Goal: Transaction & Acquisition: Subscribe to service/newsletter

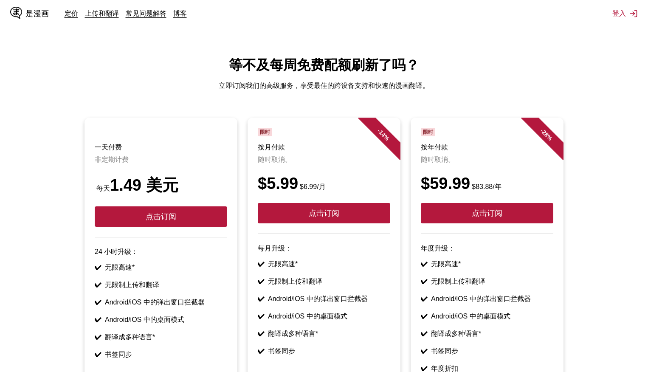
click at [593, 225] on ul "一天付费 非定期计费 每天 1.49 美元 点击订阅 24 小时升级： ✔ 无限高速* ✔ 无限制上传和翻译 ✔ Android/iOS 中的弹出窗口拦截器 …" at bounding box center [324, 260] width 634 height 284
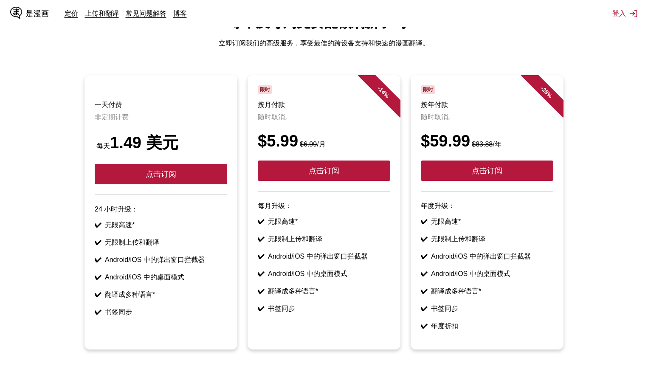
scroll to position [58, 0]
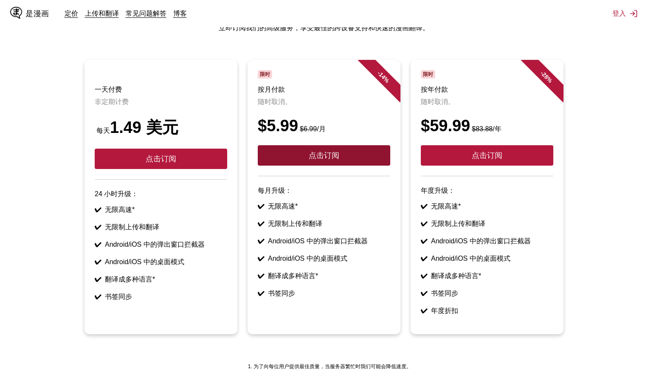
click at [342, 157] on button "点击订阅" at bounding box center [324, 155] width 132 height 20
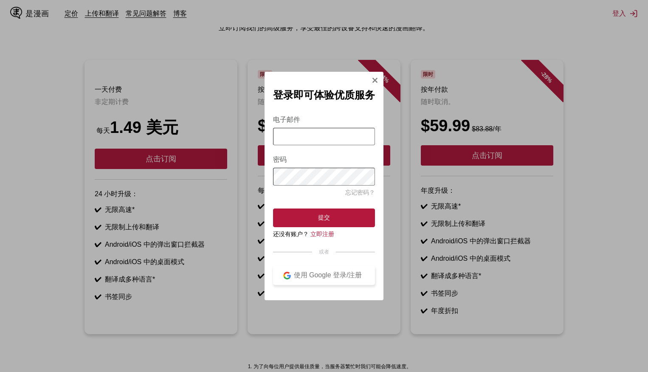
click at [338, 275] on font "使用 Google 登录/注册" at bounding box center [328, 274] width 68 height 7
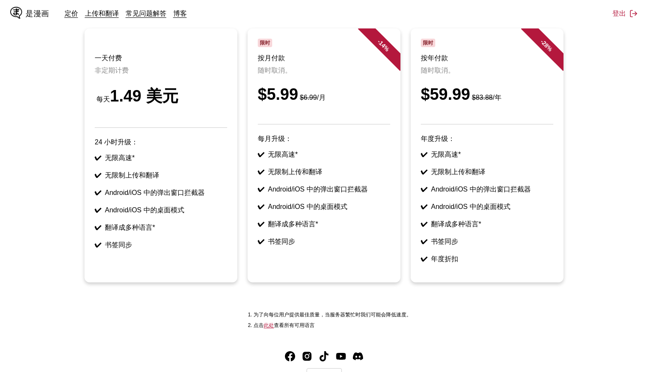
scroll to position [51, 0]
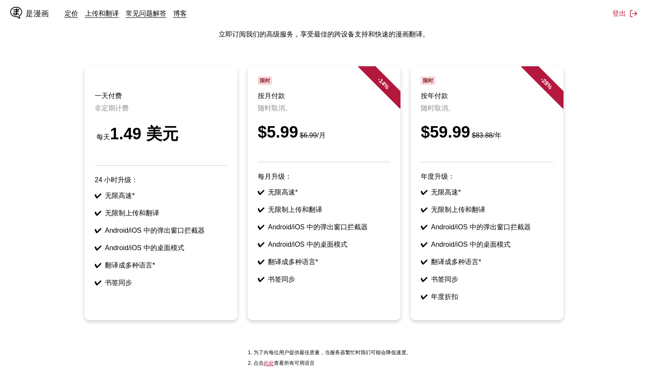
click at [312, 119] on header "限时 按月付款 随时取消。 $5.99 $6.99 /月" at bounding box center [324, 119] width 132 height 86
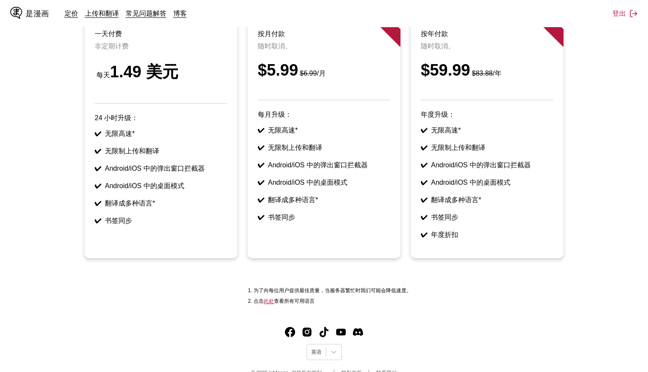
scroll to position [136, 0]
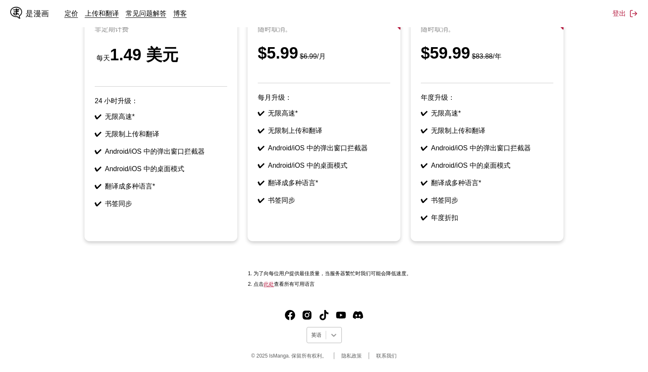
click at [333, 332] on icon at bounding box center [333, 335] width 8 height 8
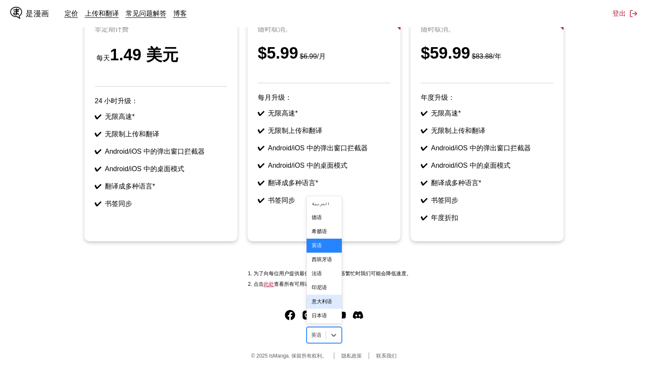
scroll to position [184, 0]
click at [319, 294] on div "中文(简体)" at bounding box center [323, 301] width 35 height 14
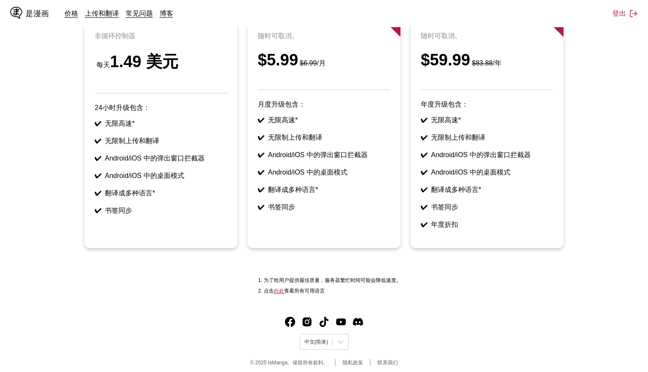
scroll to position [136, 0]
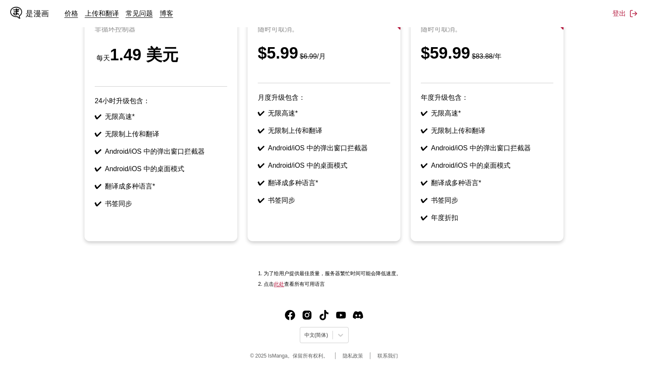
click at [606, 155] on ul "支付一天 非循环控制器 每天 1.49 美元 24小时升级包含： ✔ 无限高速* ✔ 无限制上传和翻译 ✔ Android/iOS 中的弹出窗口拦截器 ✔ A…" at bounding box center [324, 119] width 634 height 264
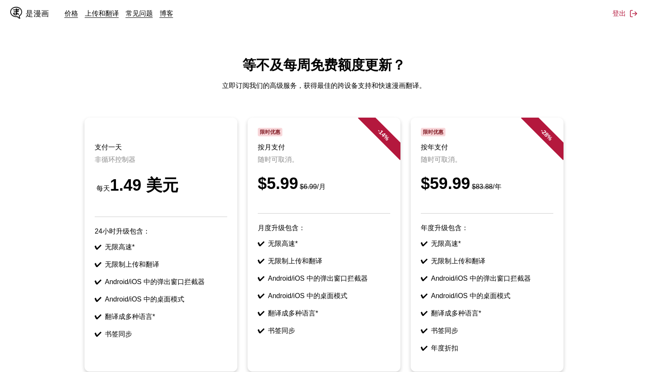
click at [380, 95] on main "等不及每周免费额度更新？ 立即订阅我们的高级服务，获得最佳的跨设备支持和快速漫画翻译。 支付一天 非循环控制器 每天 1.49 美元 24小时升级包含： ✔ …" at bounding box center [324, 239] width 648 height 367
drag, startPoint x: 382, startPoint y: 135, endPoint x: 337, endPoint y: 164, distance: 53.8
click at [382, 135] on font "14" at bounding box center [381, 133] width 9 height 9
click at [298, 189] on font "$5.99" at bounding box center [278, 183] width 40 height 18
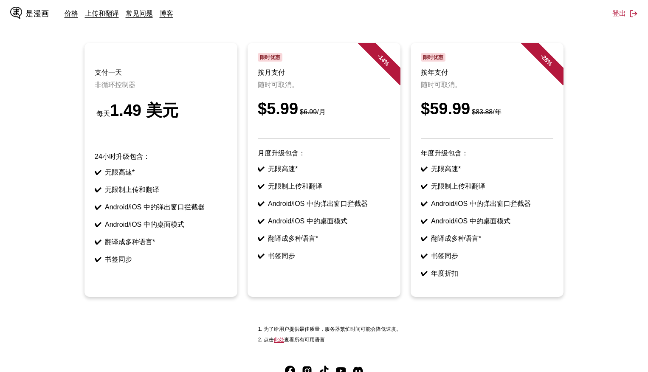
scroll to position [136, 0]
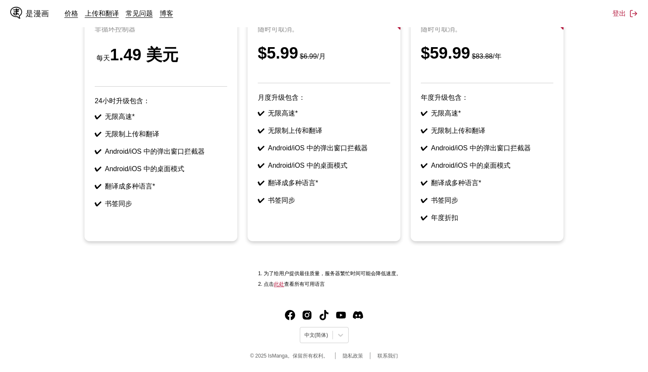
click at [309, 189] on ul "✔ 无限高速* ✔ 无限制上传和翻译 ✔ Android/iOS 中的弹出窗口拦截器 ✔ Android/iOS 中的桌面模式 ✔ 翻译成多种语言* ✔ 书签…" at bounding box center [324, 157] width 132 height 96
click at [290, 182] on font "翻译成多种语言*" at bounding box center [293, 182] width 50 height 7
click at [278, 284] on font "此处" at bounding box center [279, 284] width 10 height 6
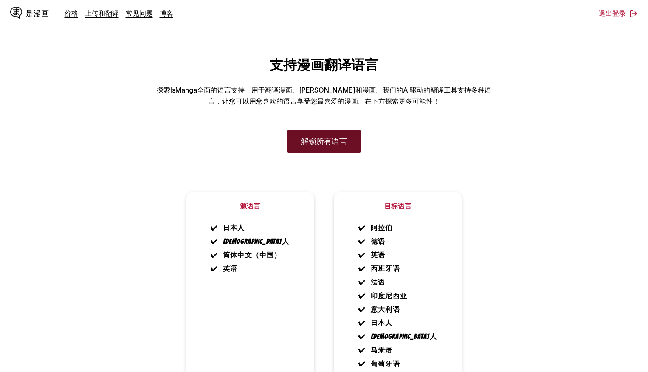
click at [328, 146] on font "解锁所有语言" at bounding box center [324, 141] width 46 height 8
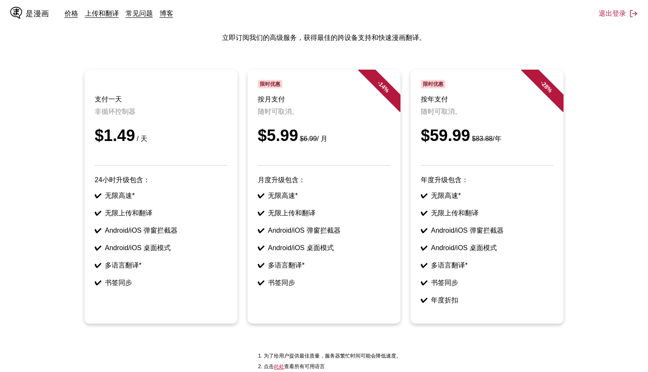
scroll to position [136, 0]
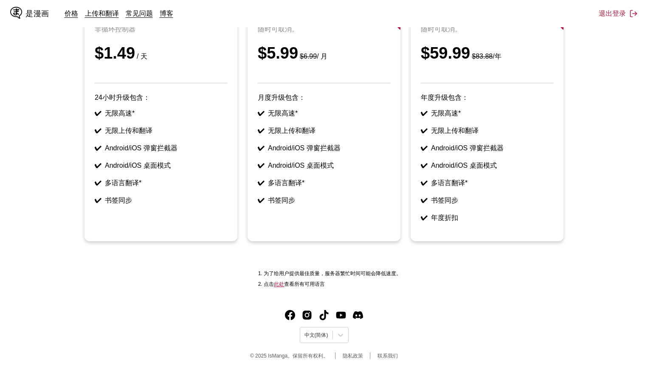
click at [300, 226] on article "- 14 % 限时优惠 按月支付 随时可取消。 $5.99 $6.99 / 月 月度升级包含： ✔ 无限高速* ✔ 无限上传和翻译 ✔ Android/iOS…" at bounding box center [323, 114] width 153 height 254
click at [327, 196] on li "✔ 书签同步" at bounding box center [324, 200] width 132 height 9
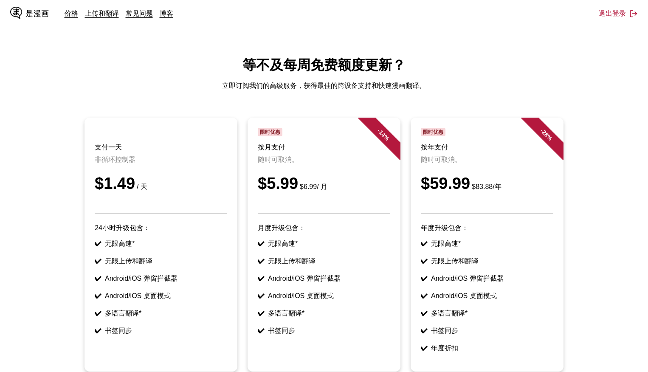
click at [317, 158] on p "随时可取消。" at bounding box center [324, 159] width 132 height 9
click at [70, 14] on font "价格" at bounding box center [72, 13] width 14 height 8
click at [332, 151] on h3 "按月支付" at bounding box center [324, 147] width 132 height 9
click at [313, 153] on header "限时优惠 按月支付 随时可取消。 $5.99 $6.99 / 月" at bounding box center [324, 171] width 132 height 86
click at [378, 135] on font "14" at bounding box center [381, 133] width 9 height 9
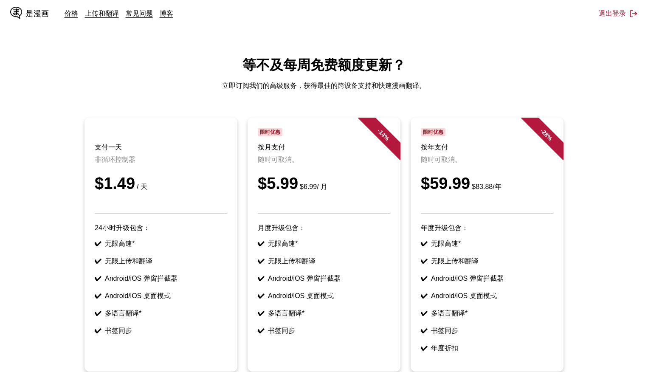
click at [177, 134] on div at bounding box center [161, 132] width 132 height 8
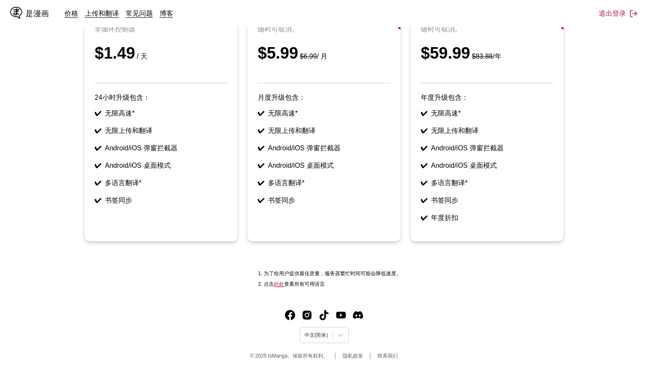
click at [352, 191] on ul "✔ 无限高速* ✔ 无限上传和翻译 ✔ Android/iOS 弹窗拦截器 ✔ Android/iOS 桌面模式 ✔ 多语言翻译* ✔ 书签同步" at bounding box center [324, 157] width 132 height 96
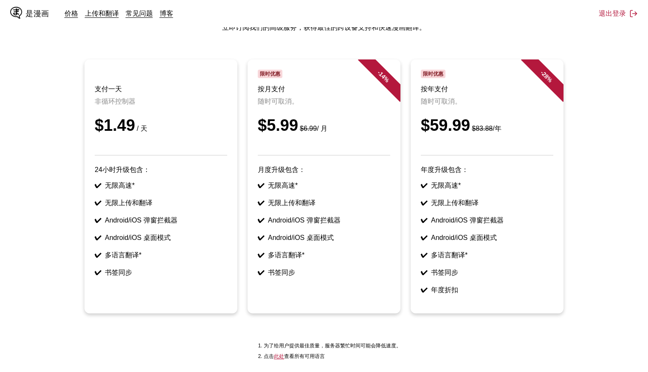
scroll to position [23, 0]
